Goal: Task Accomplishment & Management: Manage account settings

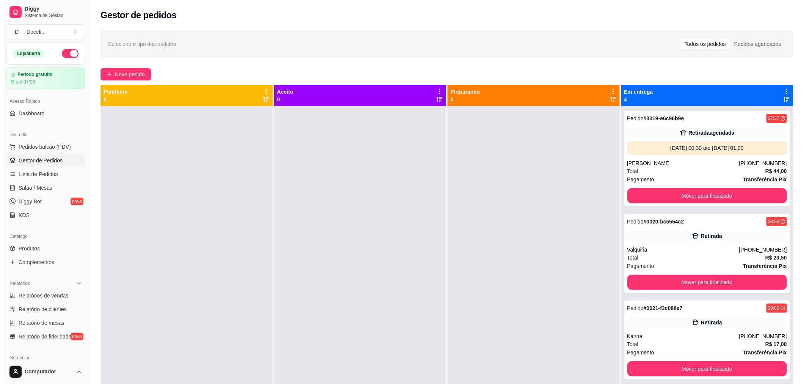
scroll to position [84, 0]
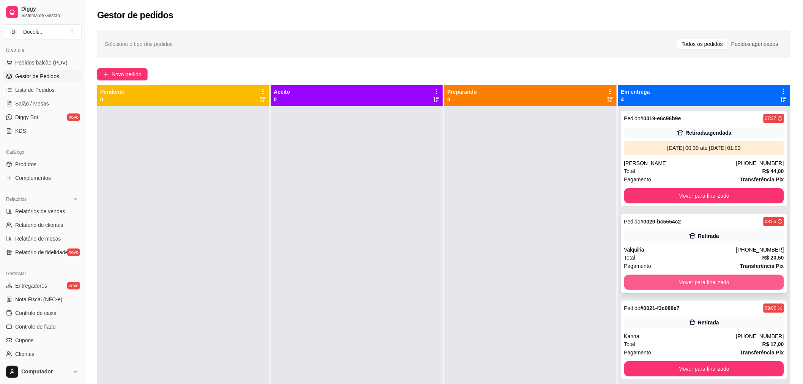
click at [702, 282] on button "Mover para finalizado" at bounding box center [704, 282] width 160 height 15
click at [702, 282] on button "Mover para finalizado" at bounding box center [704, 282] width 155 height 15
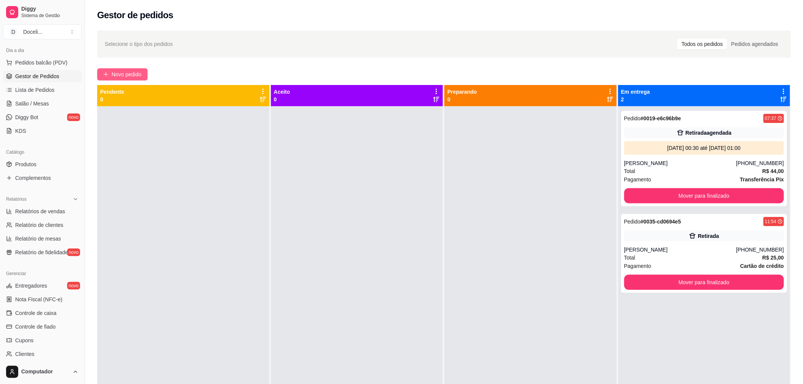
click at [124, 73] on span "Novo pedido" at bounding box center [127, 74] width 30 height 8
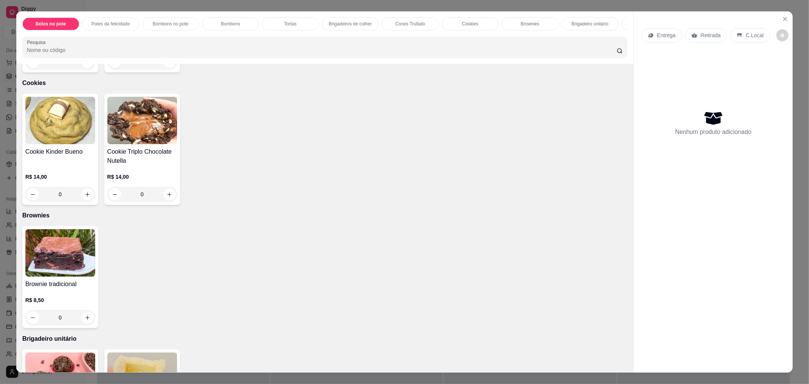
scroll to position [908, 0]
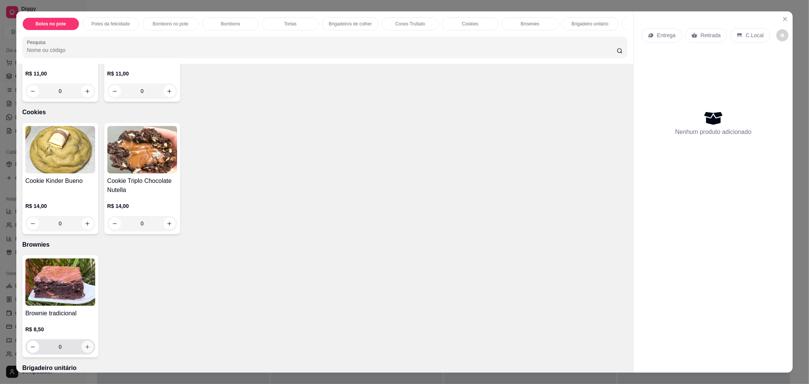
click at [86, 341] on button "increase-product-quantity" at bounding box center [88, 347] width 12 height 12
type input "1"
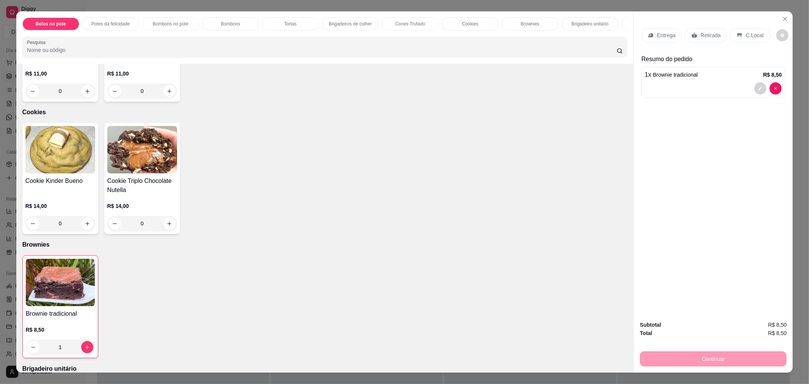
click at [721, 363] on div "Continuar" at bounding box center [713, 357] width 147 height 17
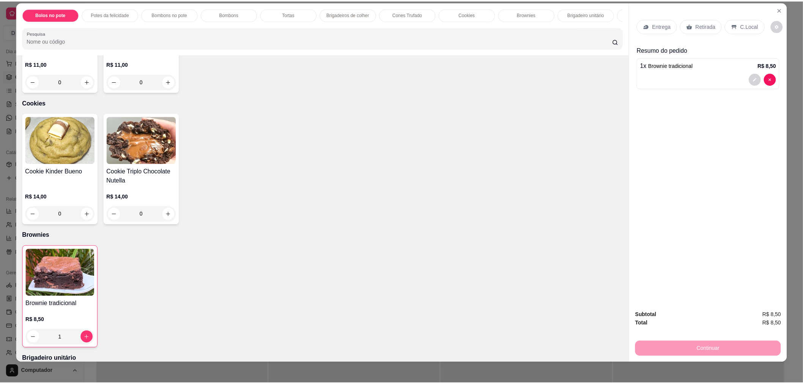
scroll to position [13, 0]
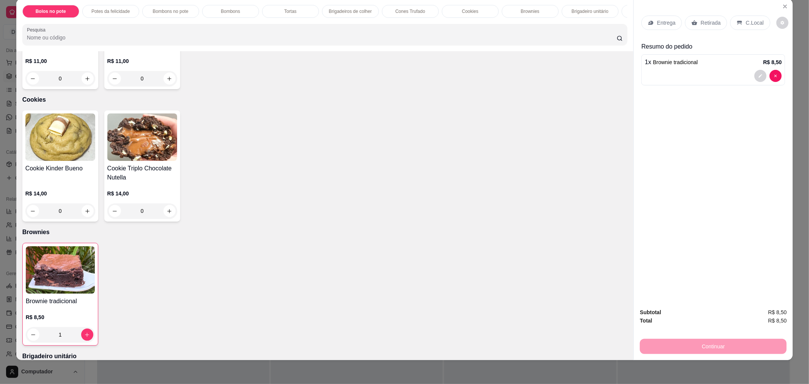
click at [693, 20] on icon at bounding box center [695, 23] width 6 height 6
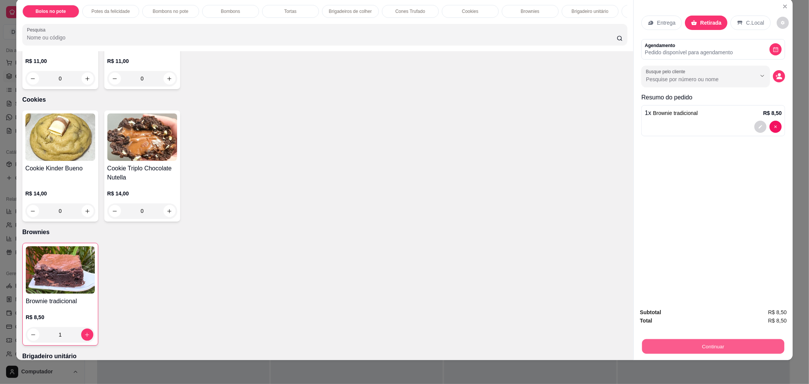
click at [741, 344] on button "Continuar" at bounding box center [713, 346] width 142 height 15
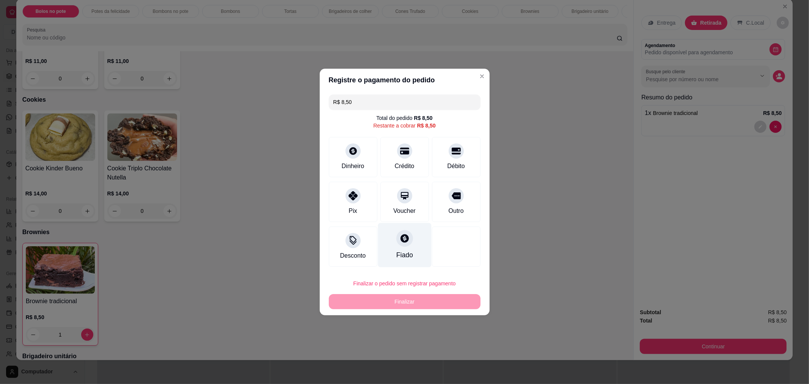
click at [401, 242] on icon at bounding box center [405, 238] width 8 height 8
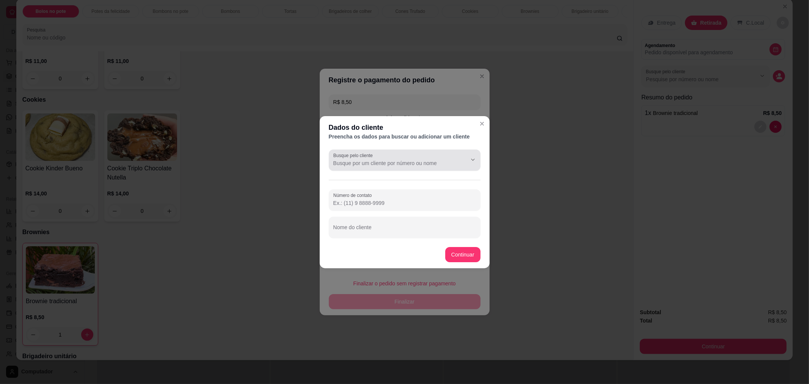
click at [379, 154] on div at bounding box center [405, 160] width 143 height 15
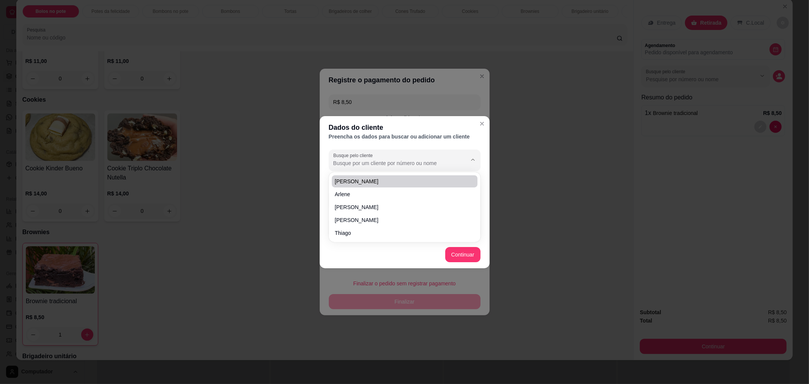
click at [382, 157] on div at bounding box center [405, 160] width 143 height 15
click at [391, 157] on div at bounding box center [405, 160] width 143 height 15
click at [359, 193] on span "Valquiria" at bounding box center [401, 194] width 132 height 8
type input "Valquiria"
type input "[PHONE_NUMBER]"
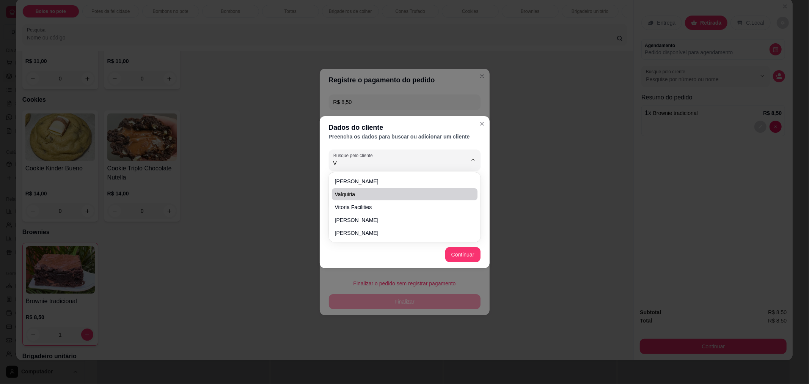
type input "Valquiria"
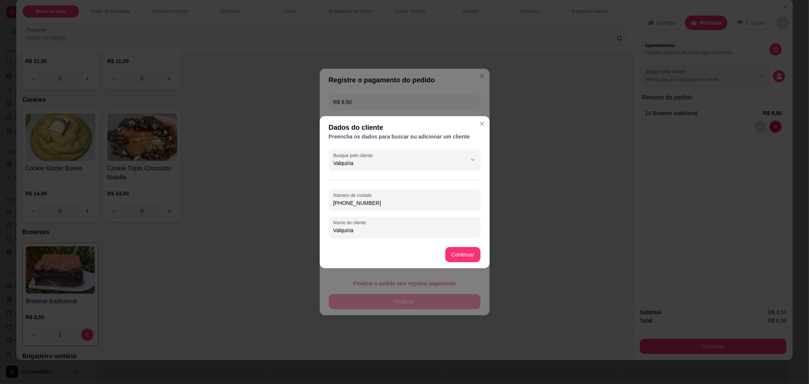
type input "Valquiria"
type input "R$ 0,00"
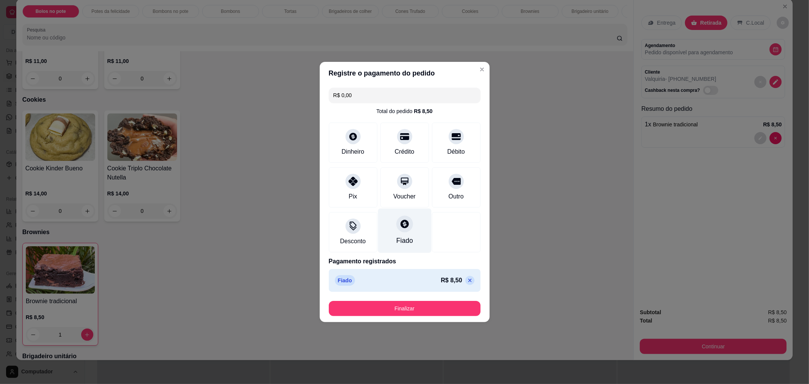
click at [403, 227] on icon at bounding box center [405, 224] width 8 height 8
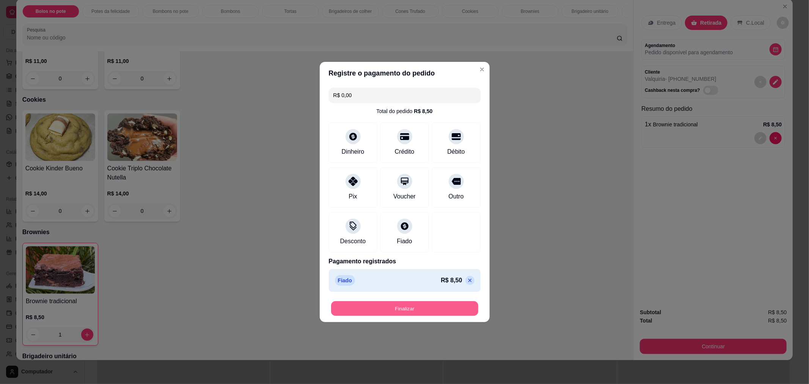
click at [414, 304] on button "Finalizar" at bounding box center [404, 308] width 147 height 15
type input "0"
type input "-R$ 8,50"
